Goal: Browse casually

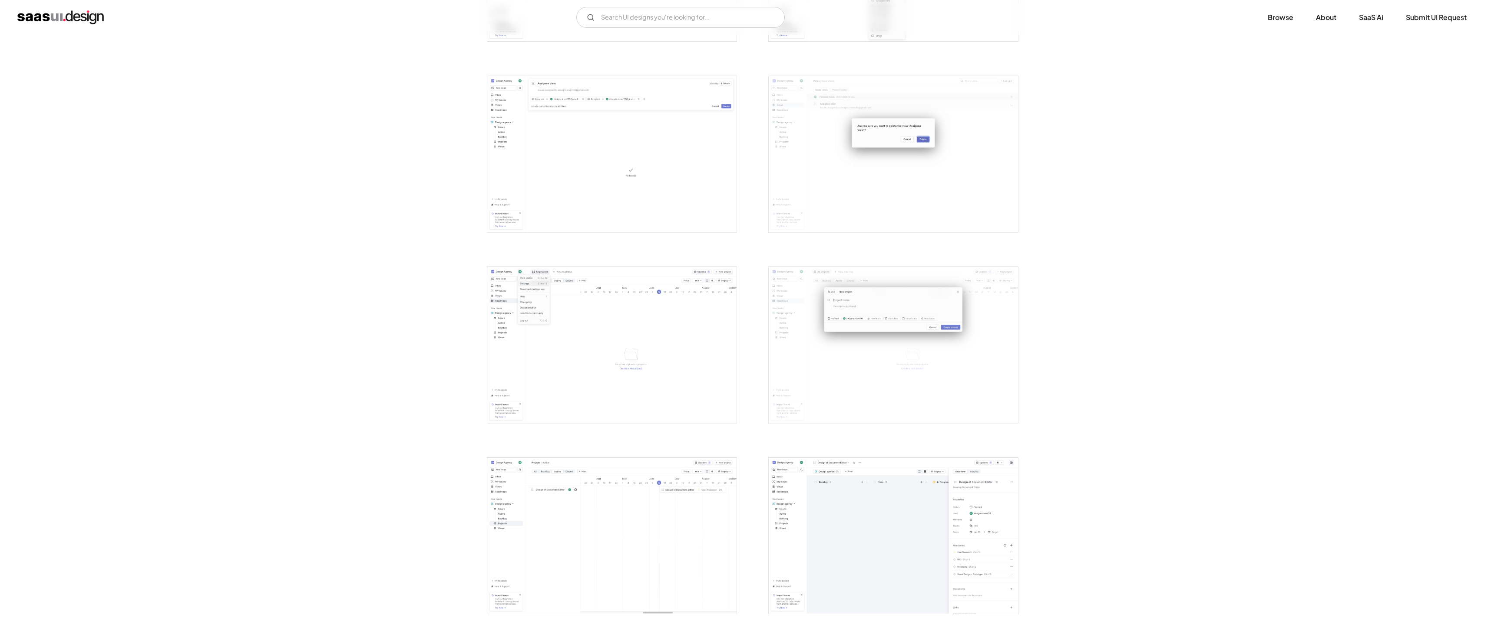
scroll to position [1492, 0]
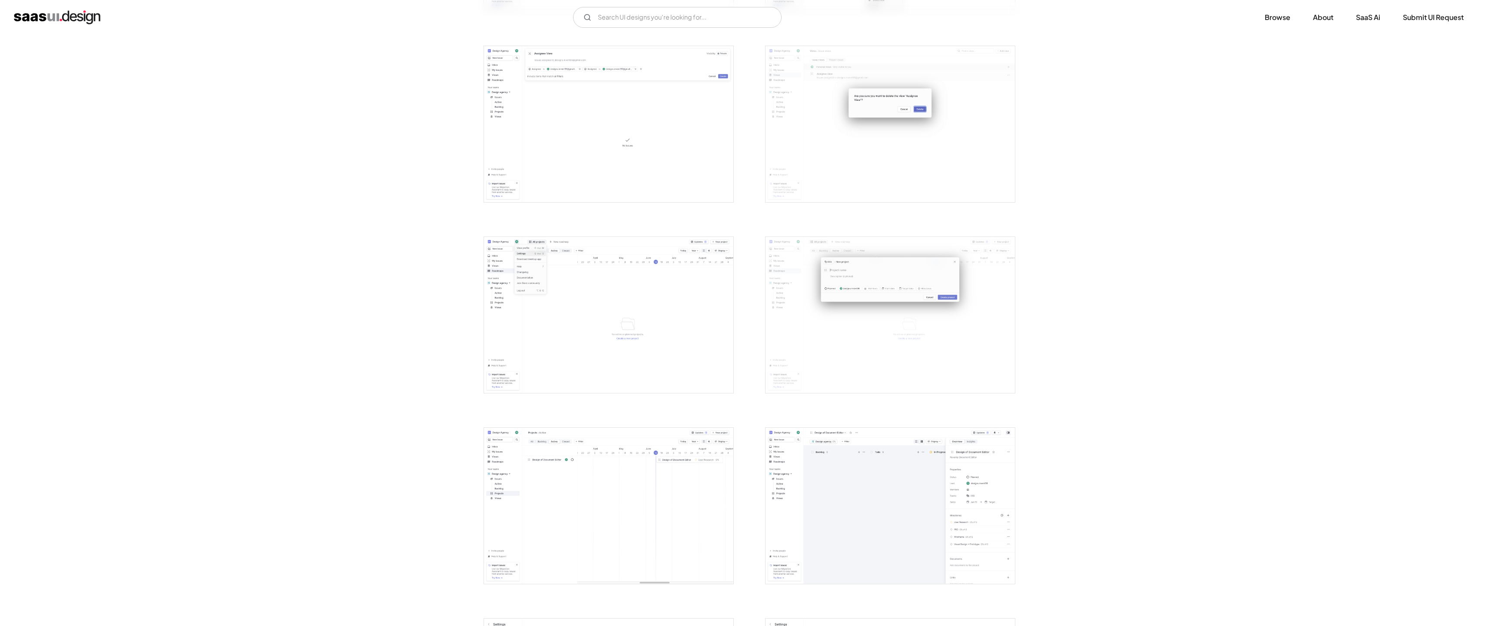
click at [877, 543] on img "open lightbox" at bounding box center [889, 505] width 249 height 156
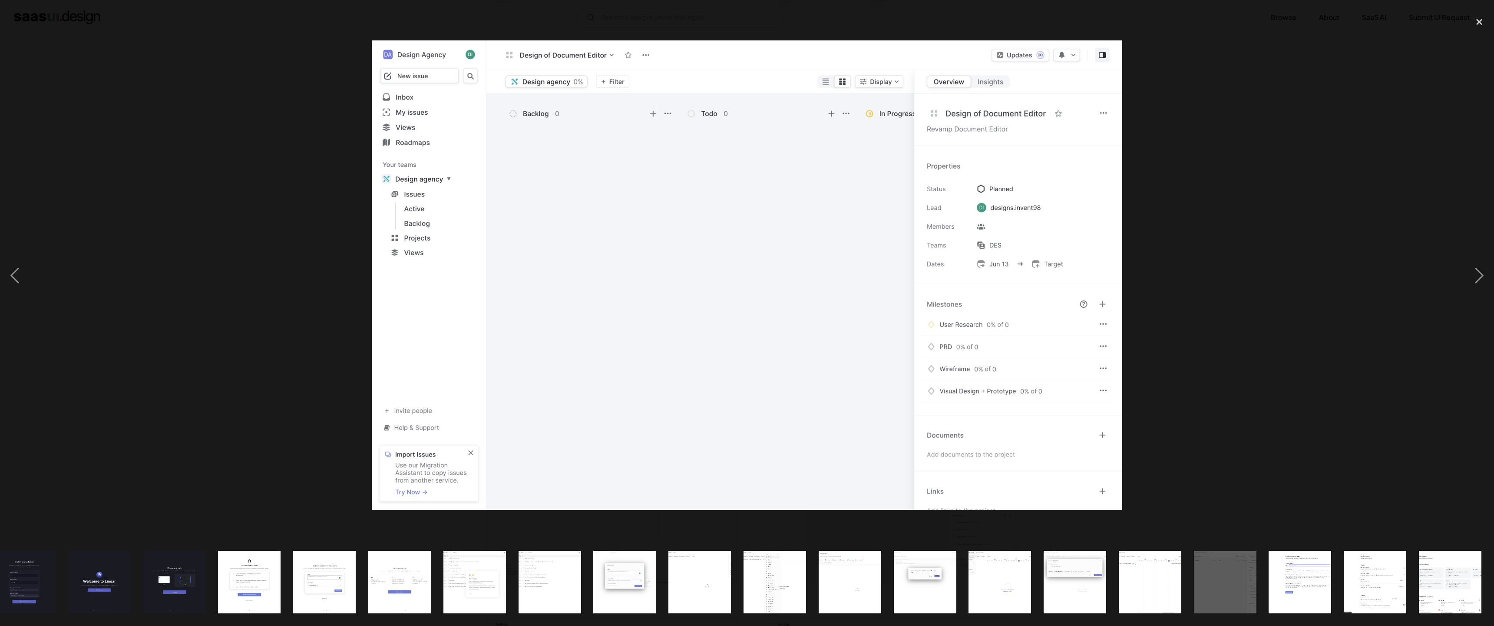
scroll to position [0, 245]
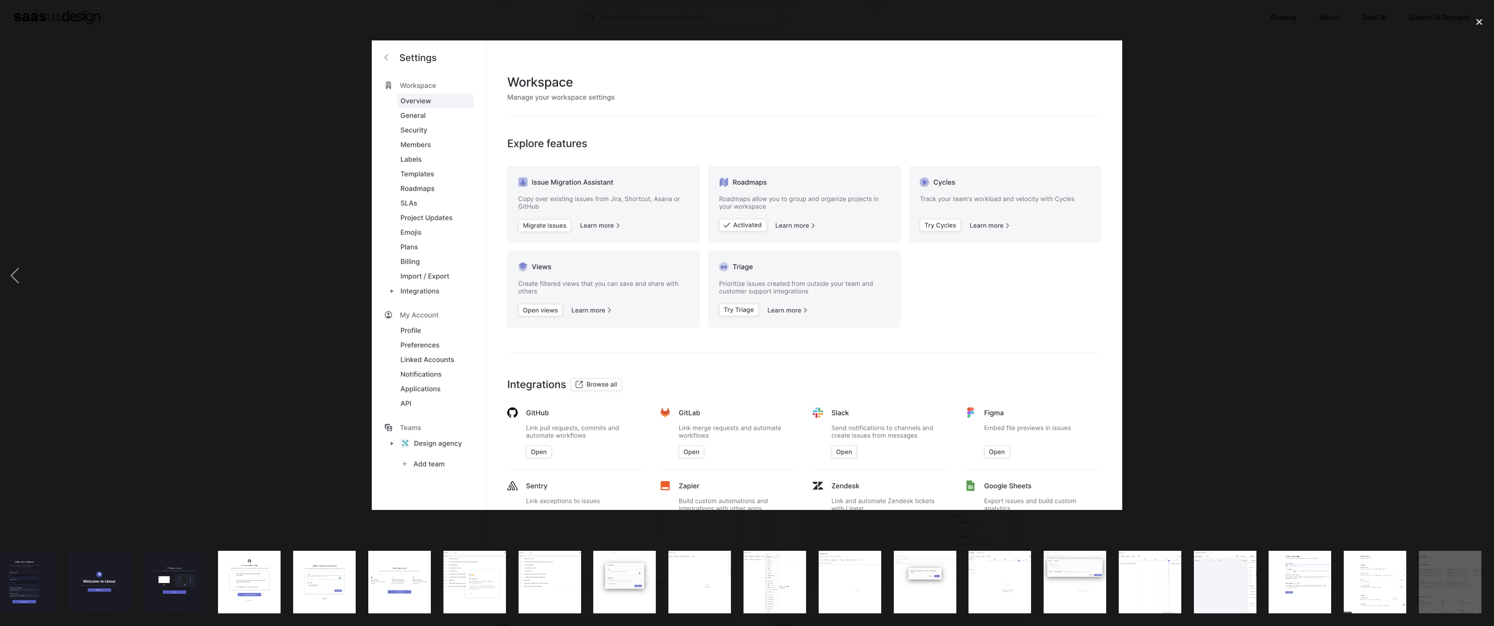
click at [1029, 439] on img at bounding box center [747, 275] width 751 height 470
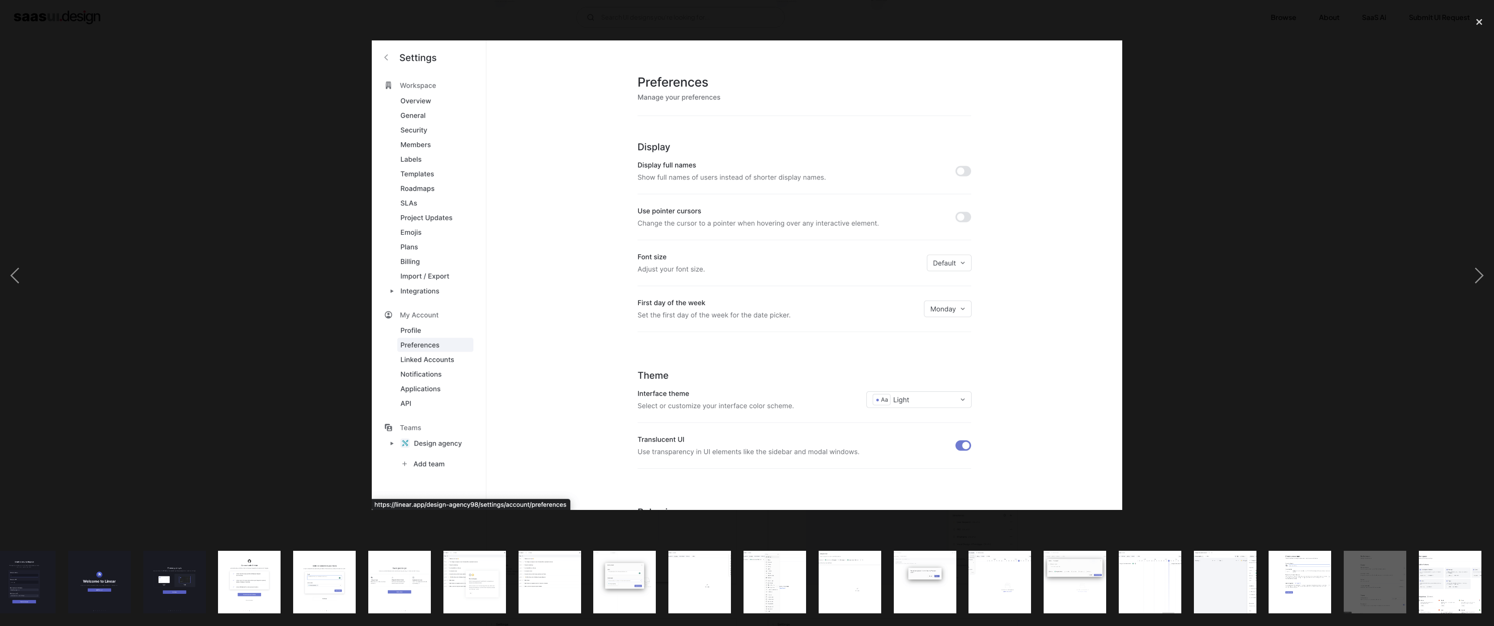
click at [1017, 391] on img at bounding box center [747, 275] width 751 height 470
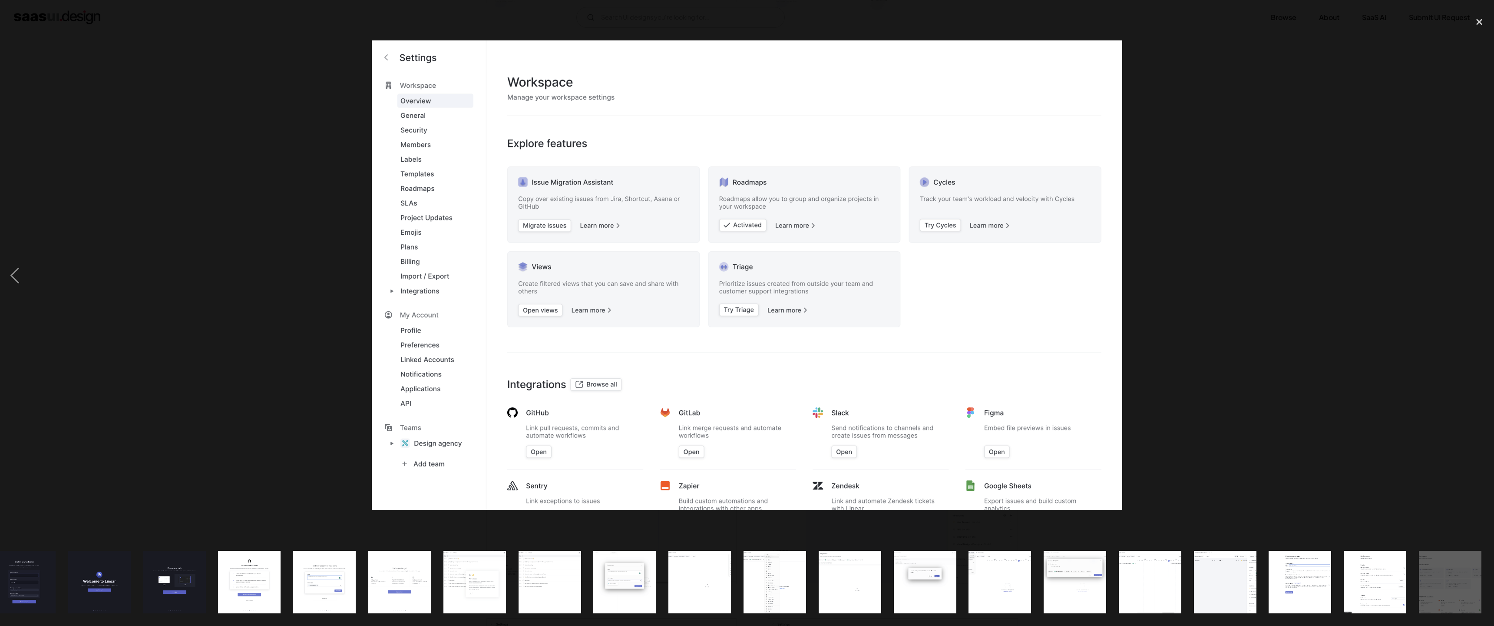
click at [1001, 391] on img at bounding box center [747, 275] width 751 height 470
click at [13, 284] on div "previous image" at bounding box center [15, 276] width 30 height 526
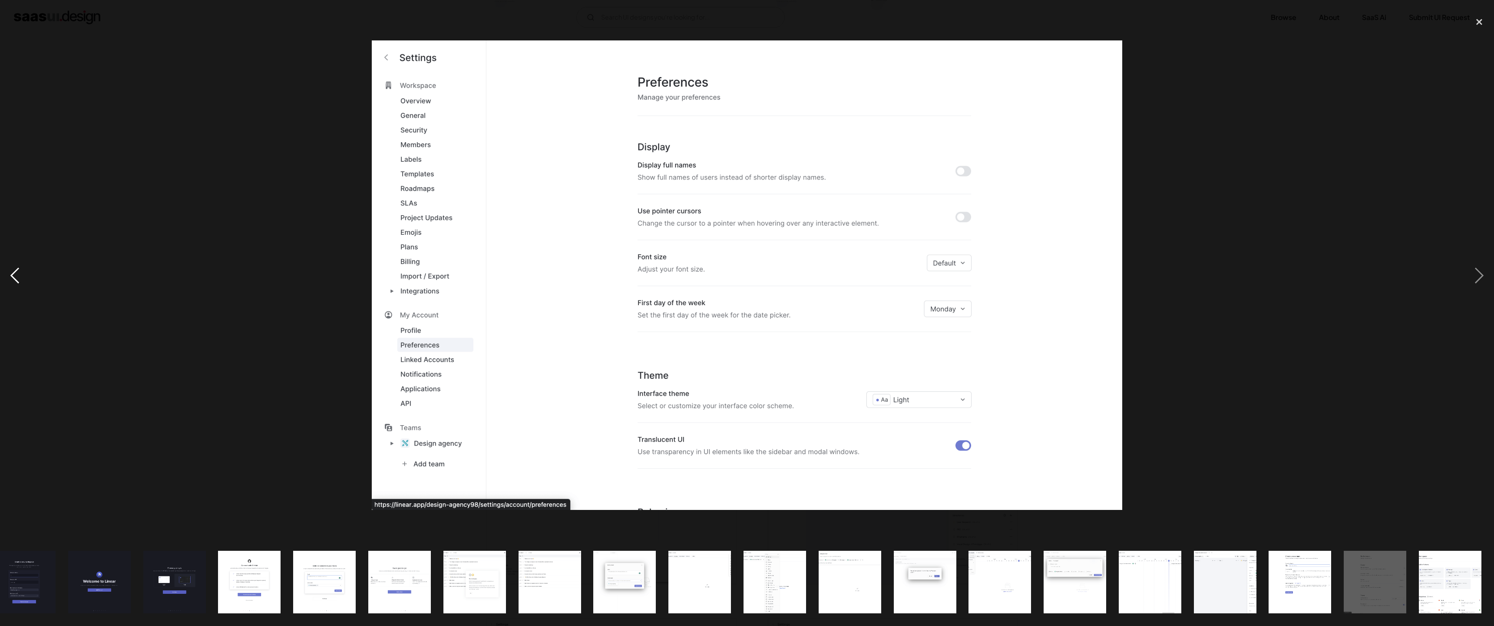
click at [13, 284] on div "previous image" at bounding box center [15, 276] width 30 height 526
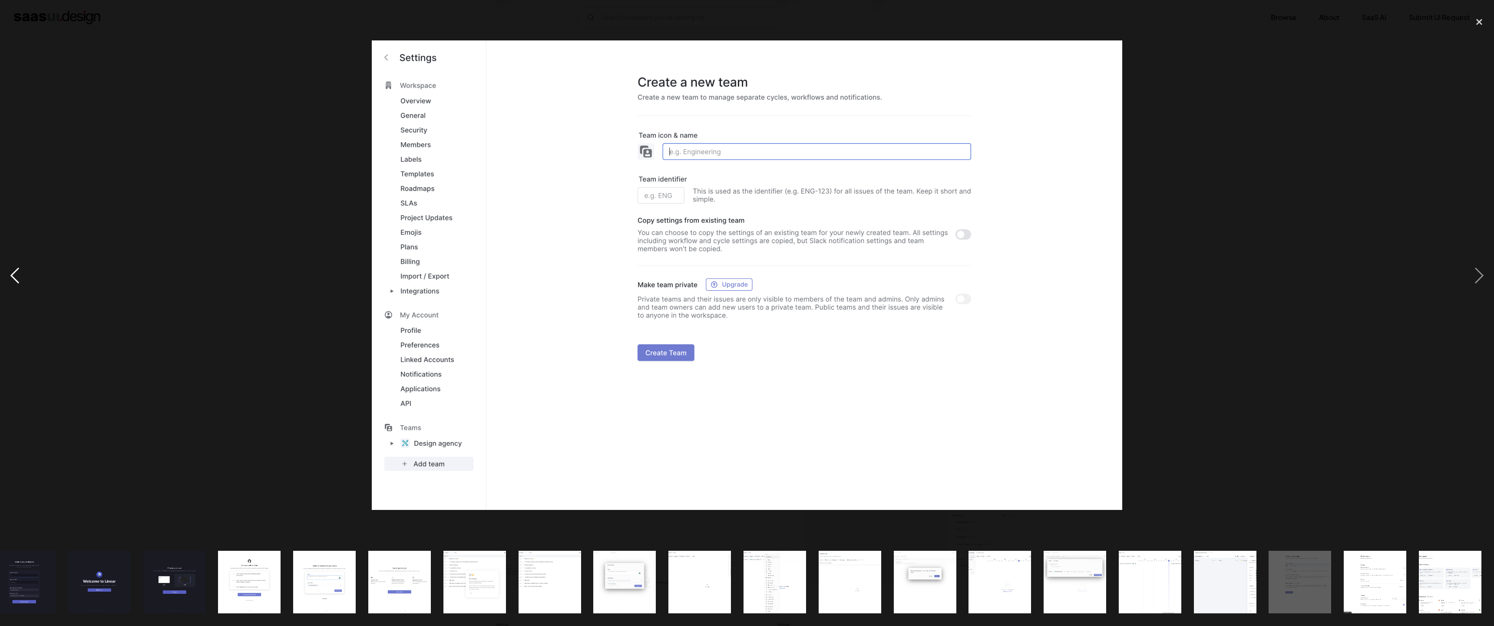
click at [13, 284] on div "previous image" at bounding box center [15, 276] width 30 height 526
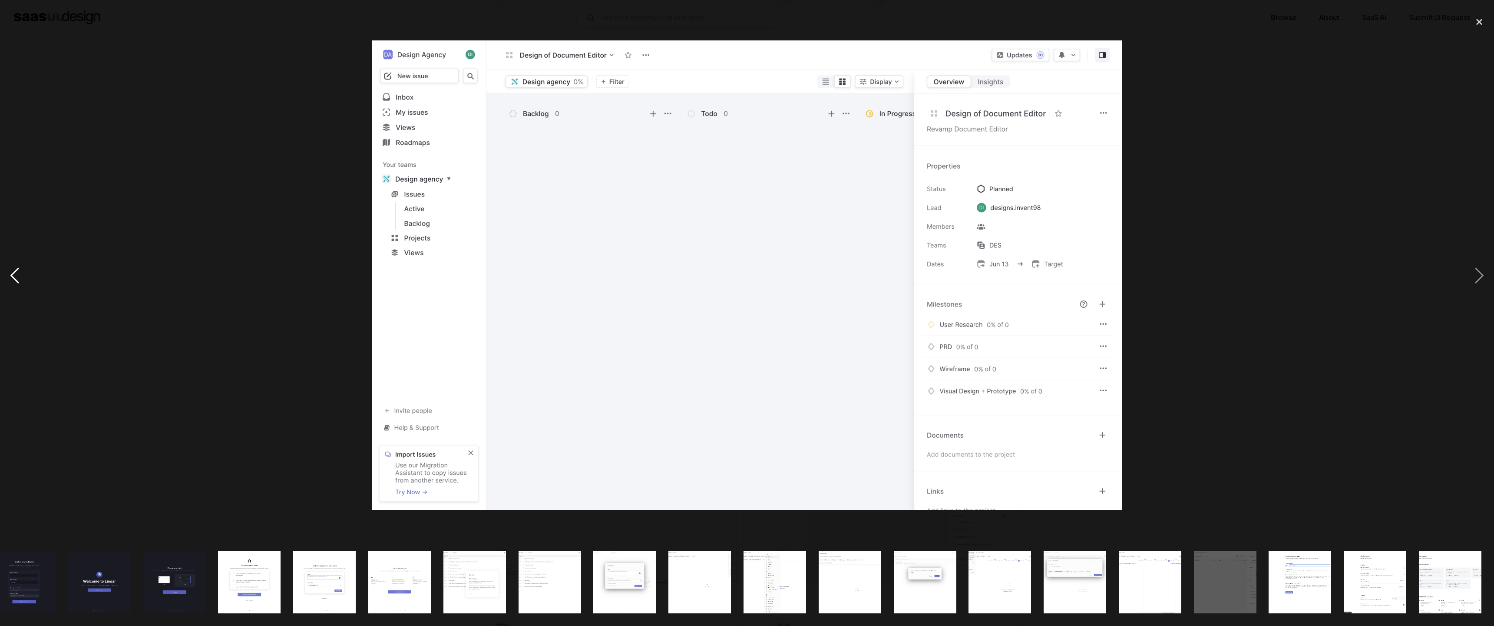
click at [13, 284] on div "previous image" at bounding box center [15, 276] width 30 height 526
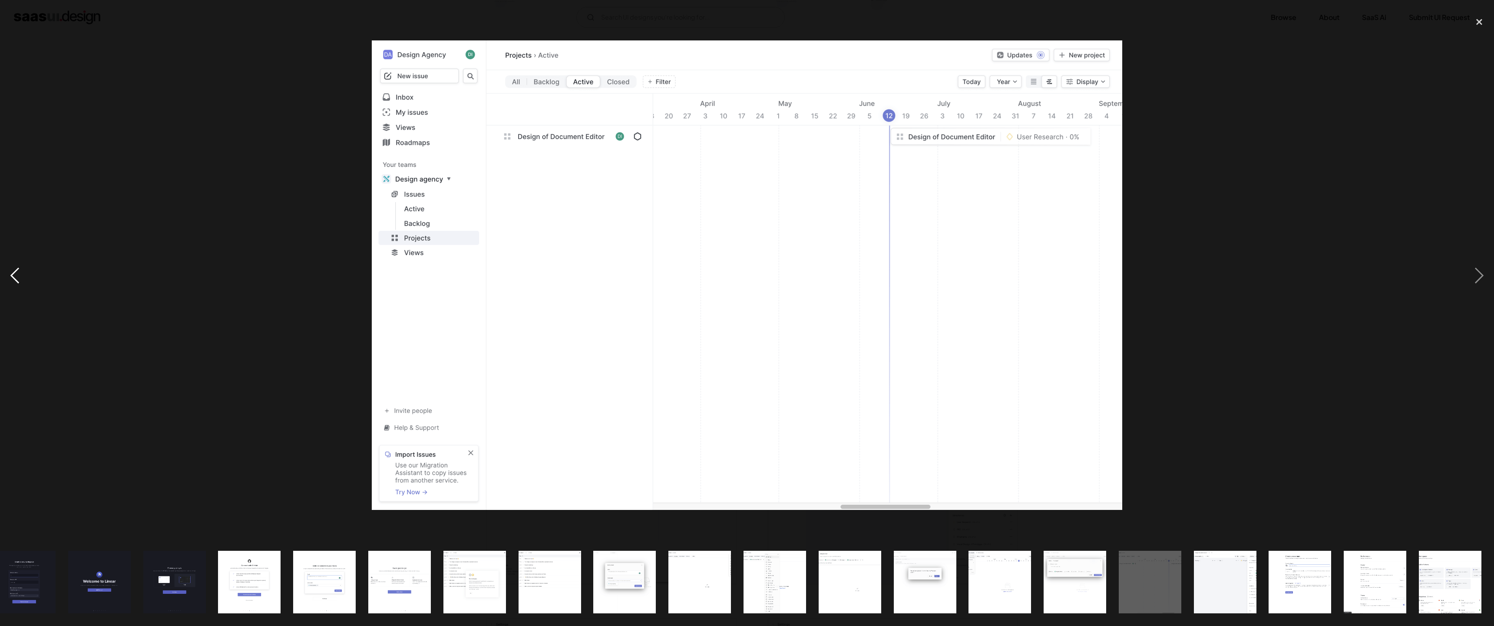
click at [13, 284] on div "previous image" at bounding box center [15, 276] width 30 height 526
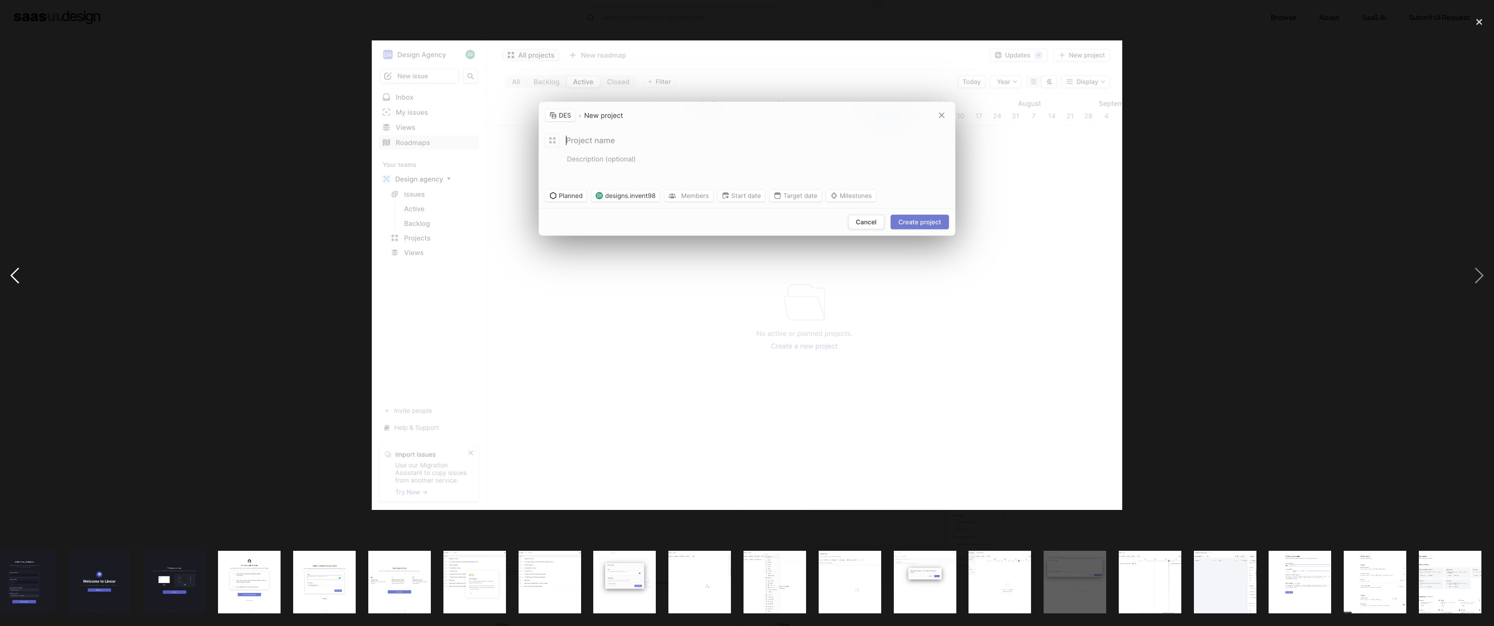
click at [13, 284] on div "previous image" at bounding box center [15, 276] width 30 height 526
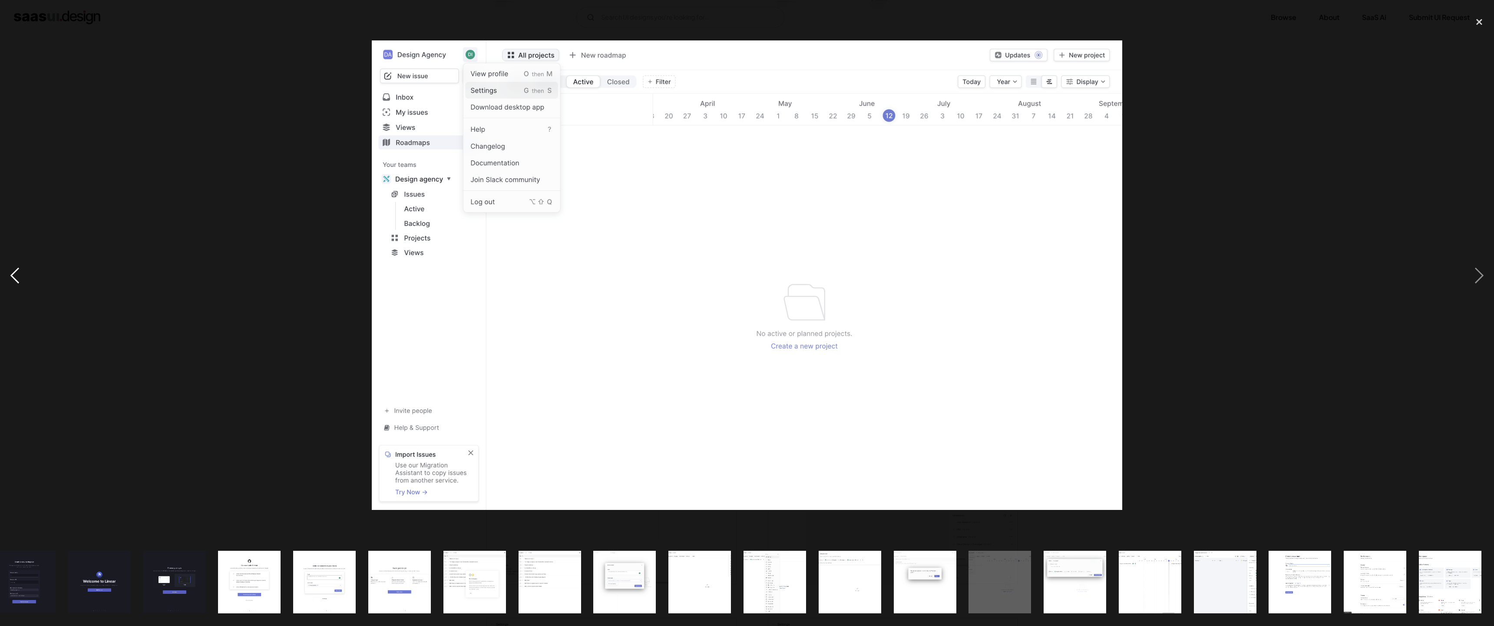
click at [13, 284] on div "previous image" at bounding box center [15, 276] width 30 height 526
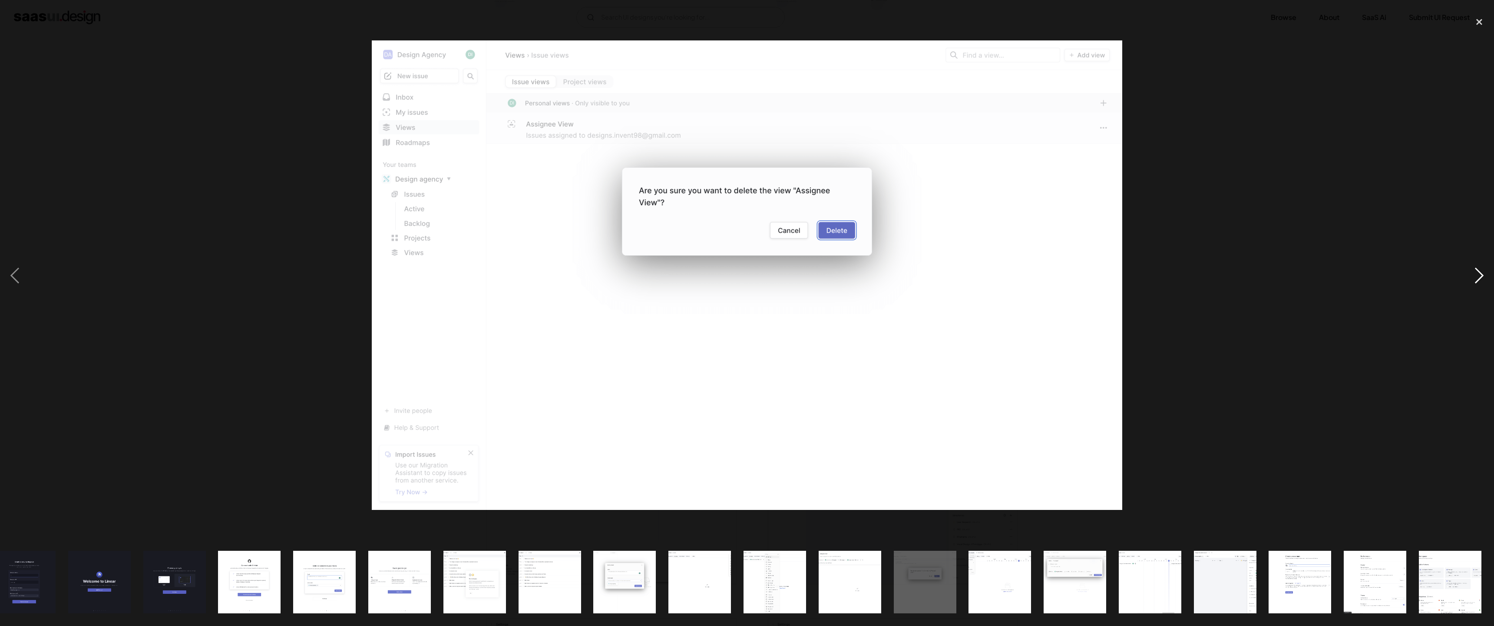
click at [1479, 286] on div "next image" at bounding box center [1480, 276] width 30 height 526
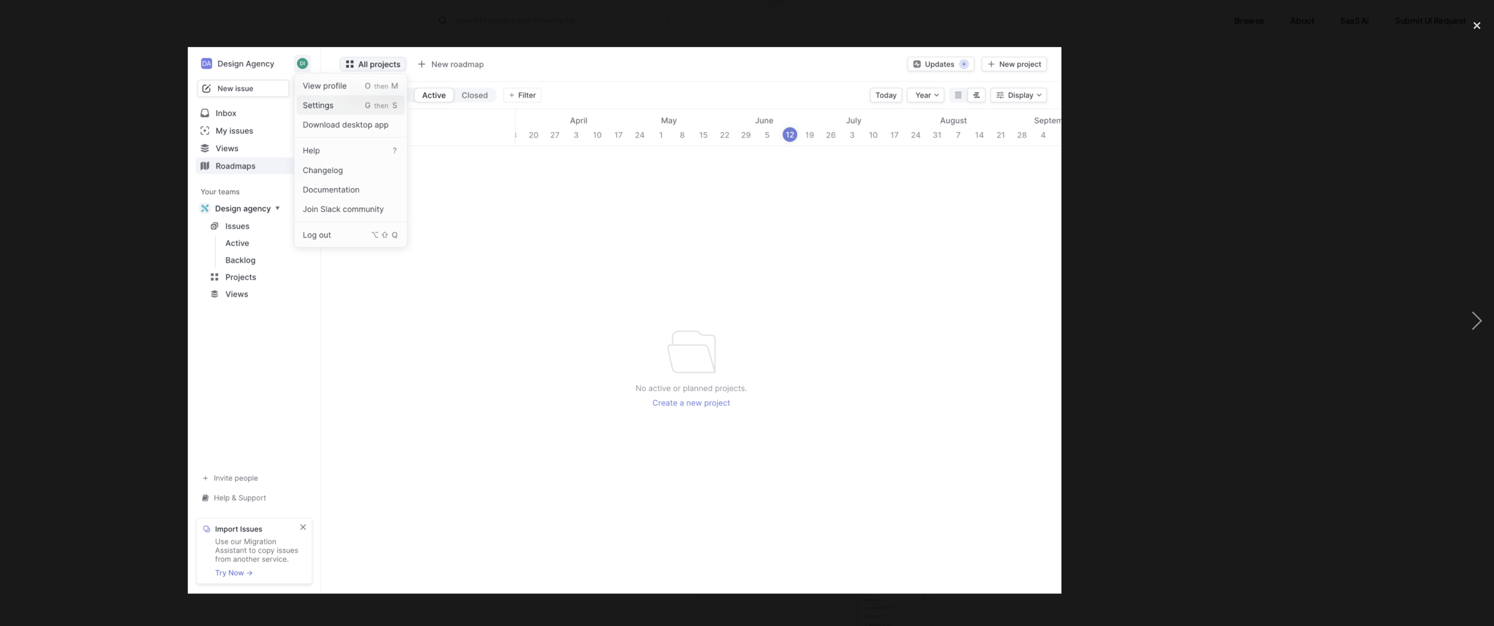
scroll to position [1492, 0]
